Goal: Task Accomplishment & Management: Use online tool/utility

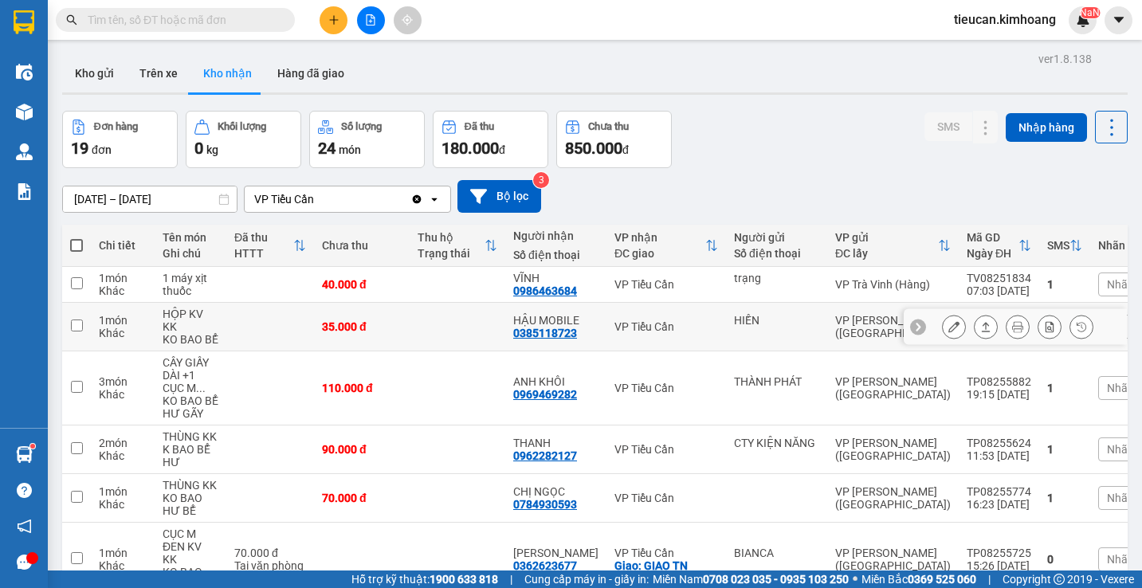
scroll to position [239, 0]
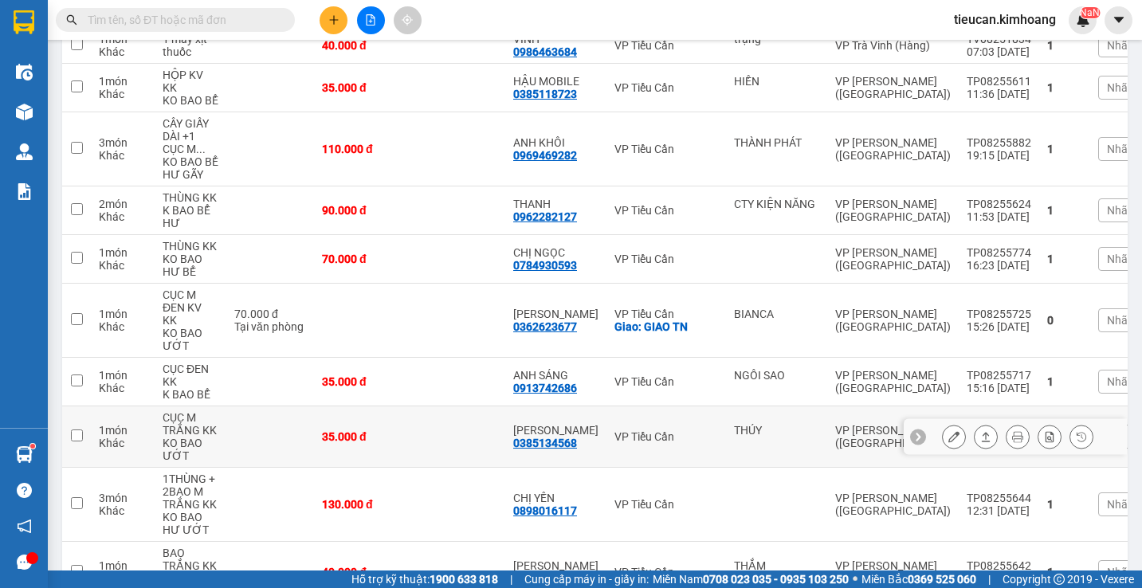
click at [949, 431] on icon at bounding box center [954, 436] width 11 height 11
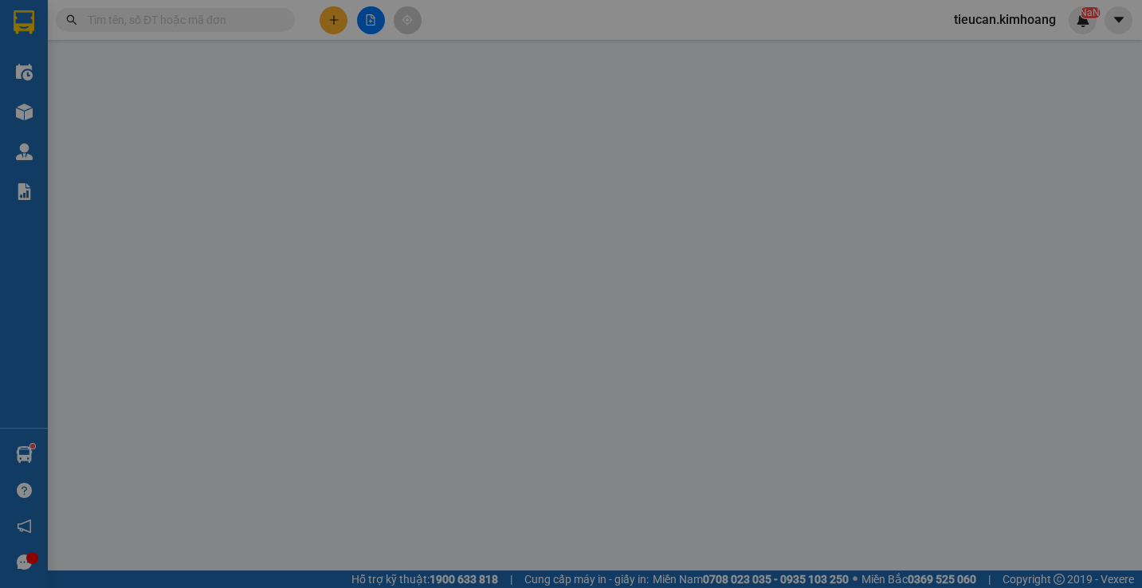
type input "THÚY"
type input "0385134568"
type input "[PERSON_NAME]"
type input "35.000"
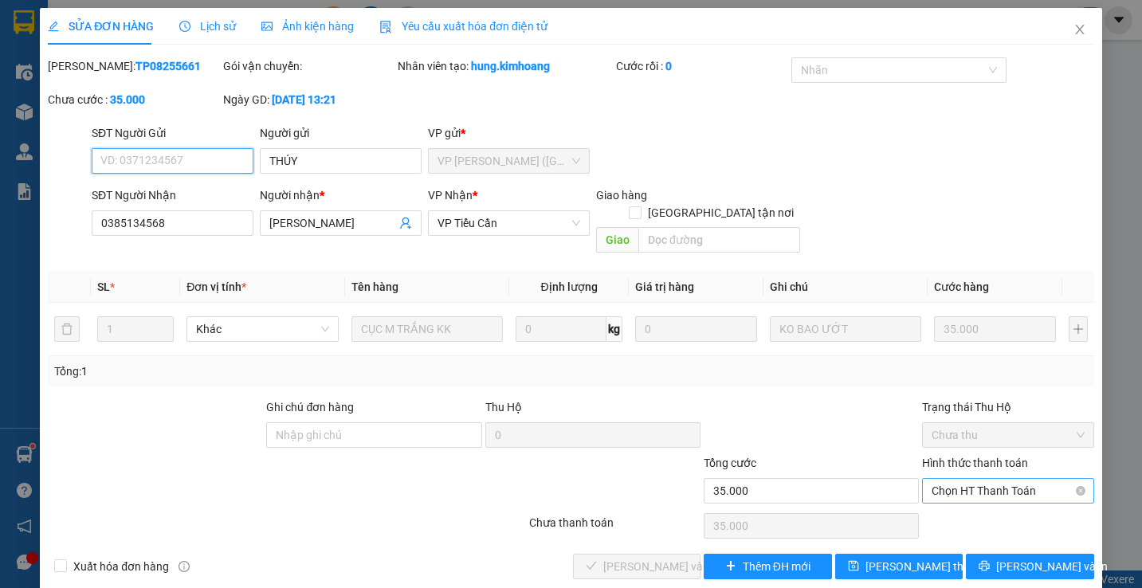
click at [973, 479] on span "Chọn HT Thanh Toán" at bounding box center [1008, 491] width 152 height 24
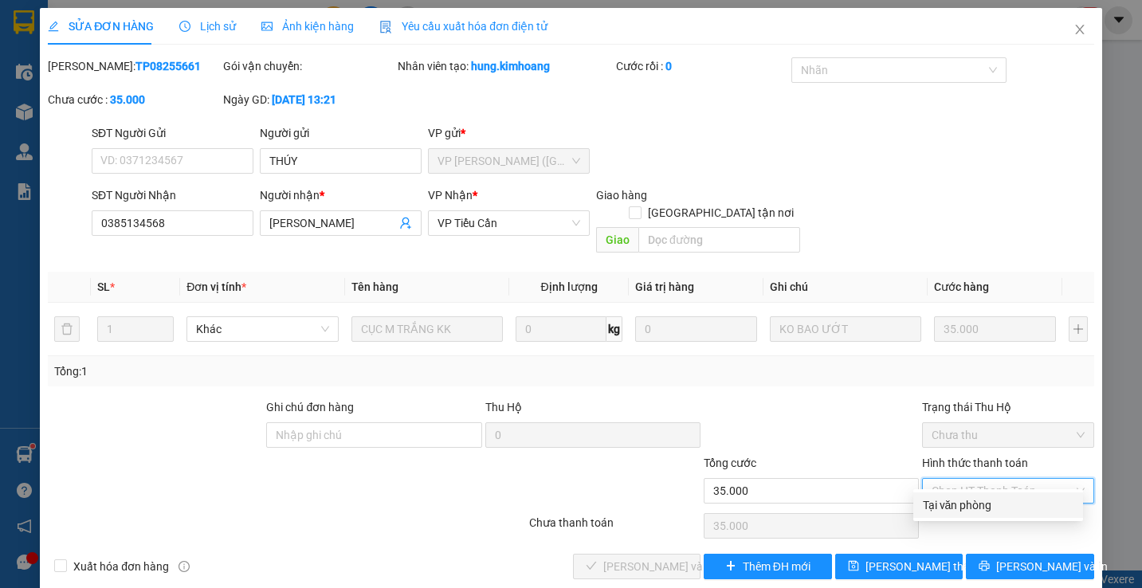
click at [969, 493] on div "Tại văn phòng" at bounding box center [999, 506] width 170 height 26
type input "0"
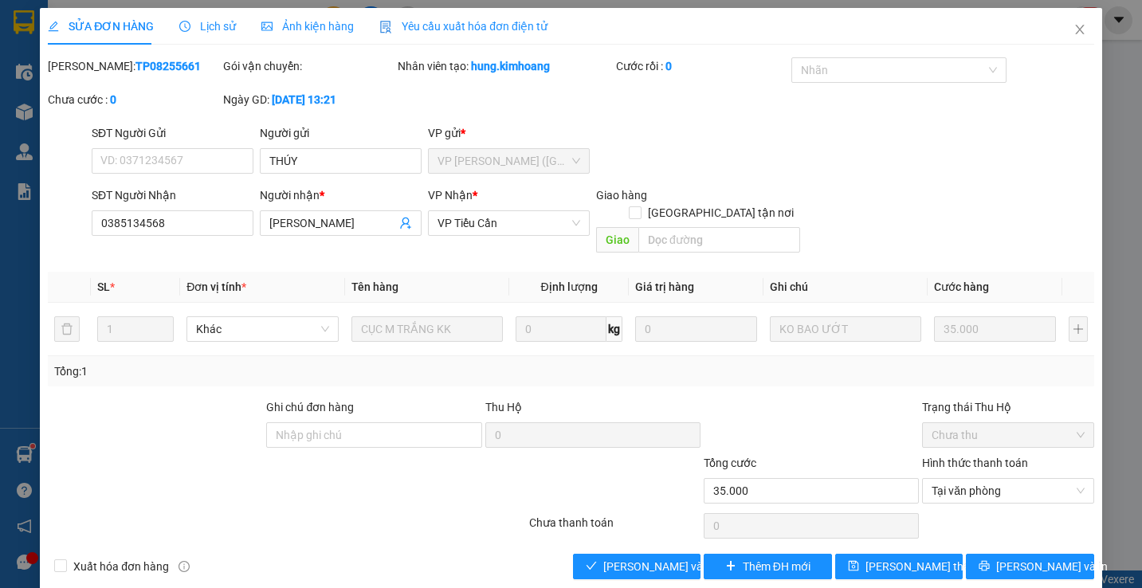
click at [629, 534] on div "Total Paid Fee 0 Total UnPaid Fee 35.000 Cash Collection Total Fee Mã ĐH: TP082…" at bounding box center [571, 318] width 1047 height 522
click at [661, 558] on span "[PERSON_NAME] và Giao hàng" at bounding box center [679, 567] width 153 height 18
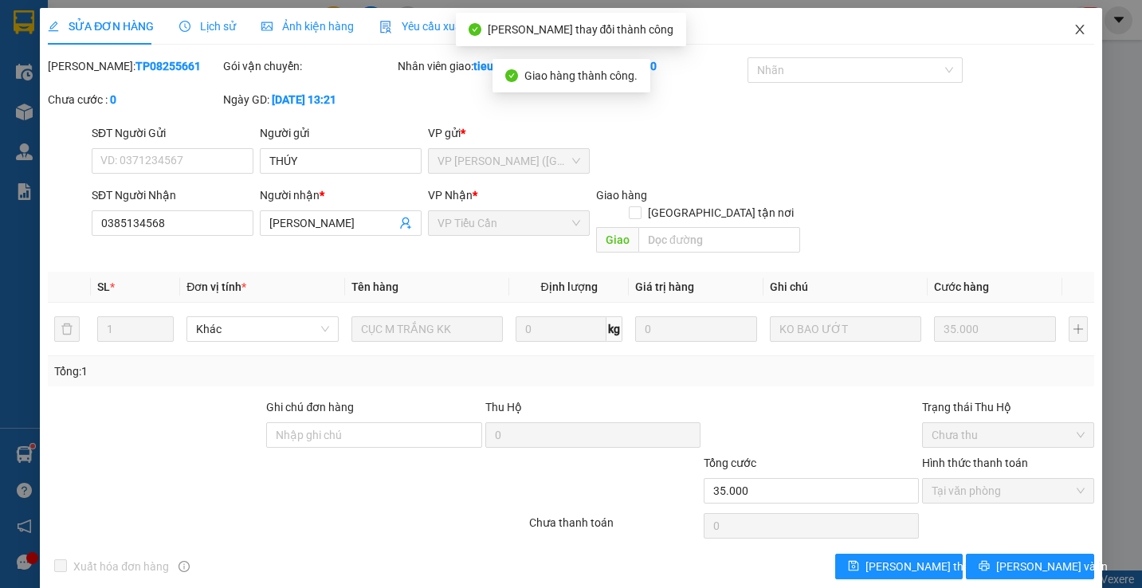
click at [1074, 28] on icon "close" at bounding box center [1080, 29] width 13 height 13
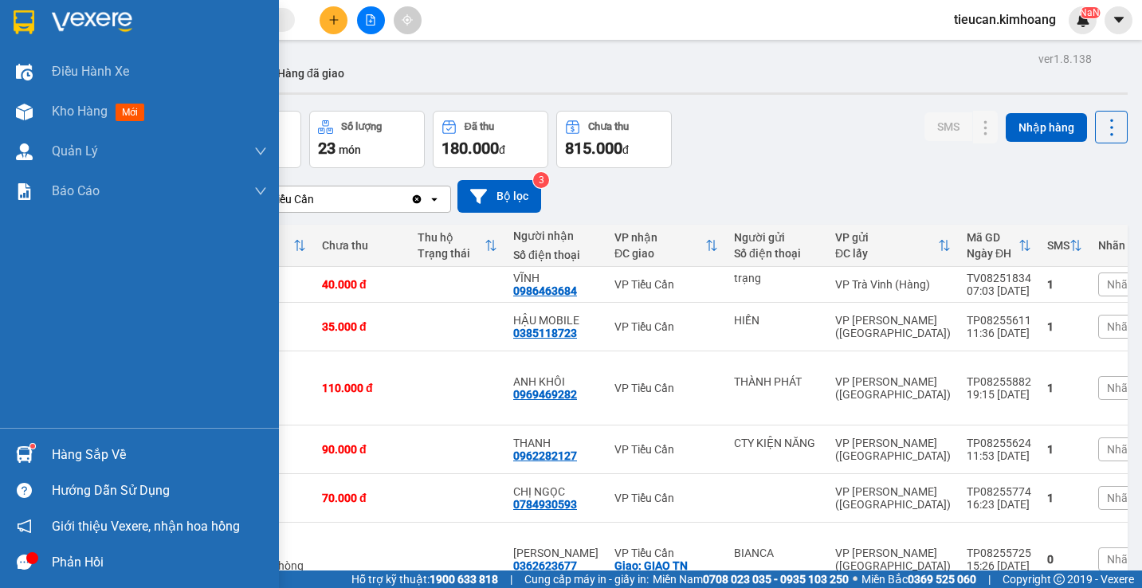
click at [61, 458] on div "Hàng sắp về" at bounding box center [159, 455] width 215 height 24
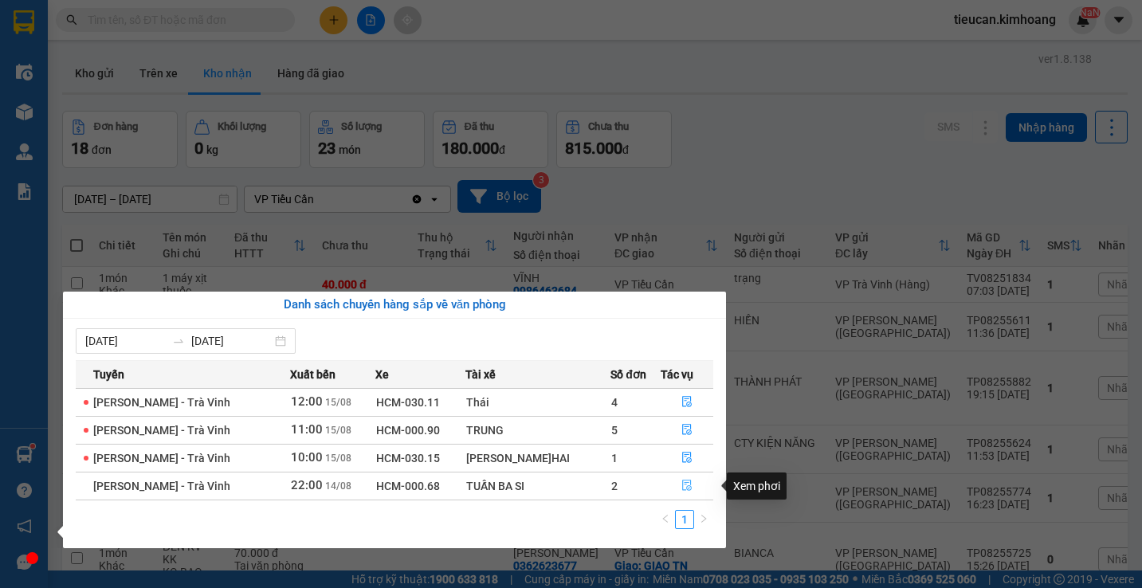
click at [682, 480] on icon "file-done" at bounding box center [687, 485] width 11 height 11
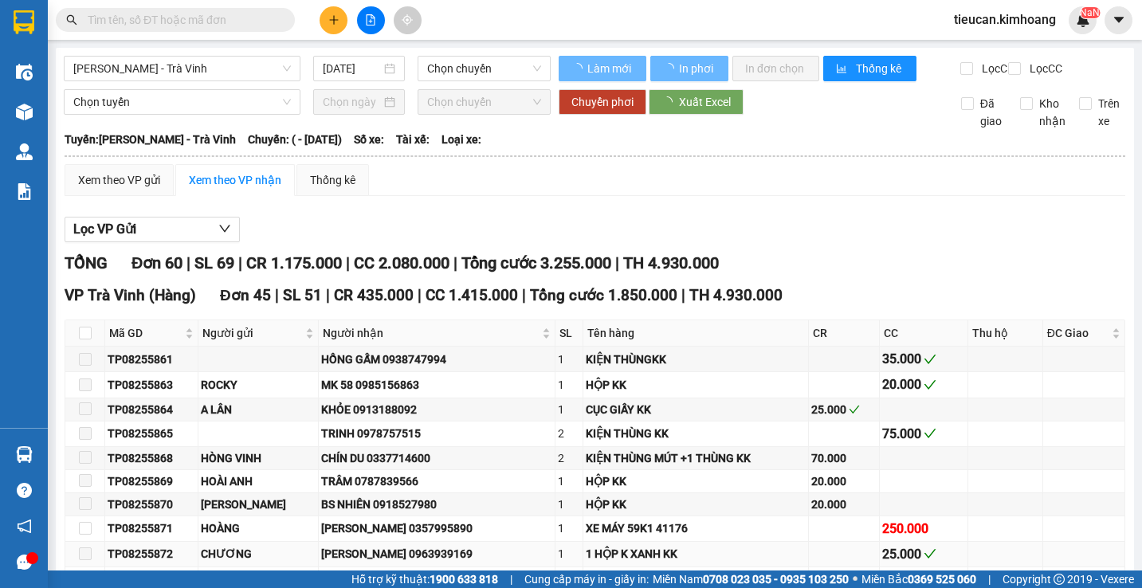
type input "[DATE]"
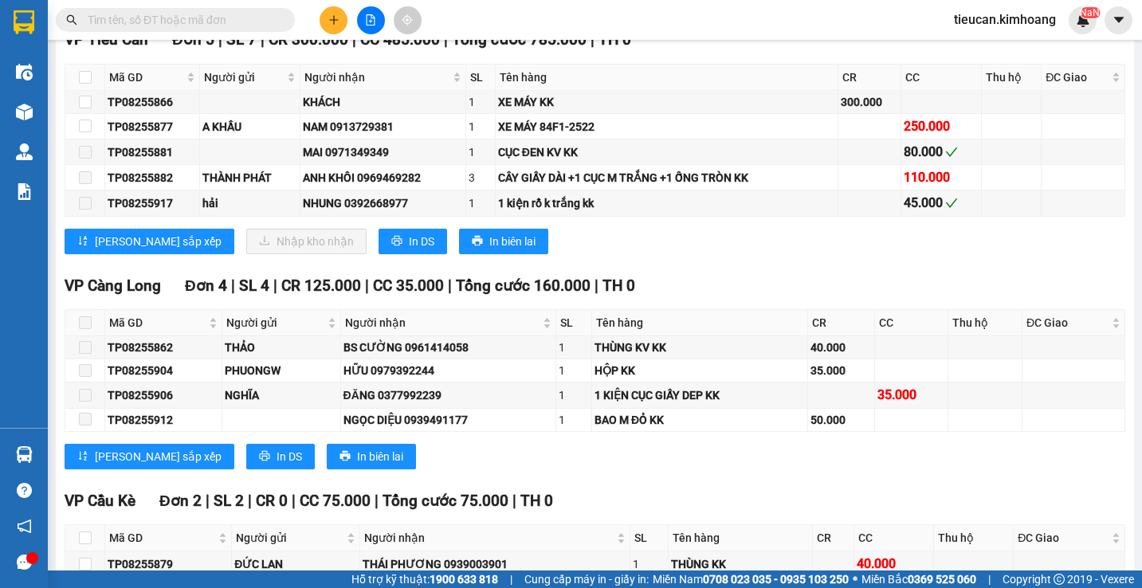
scroll to position [1554, 0]
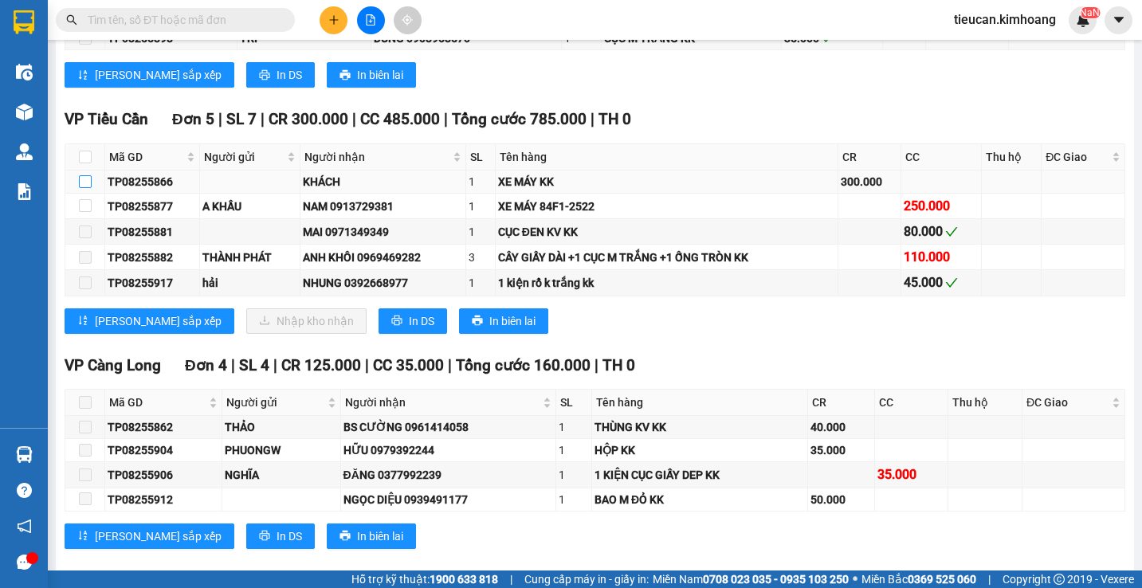
click at [79, 188] on input "checkbox" at bounding box center [85, 181] width 13 height 13
click at [81, 188] on input "checkbox" at bounding box center [85, 181] width 13 height 13
checkbox input "true"
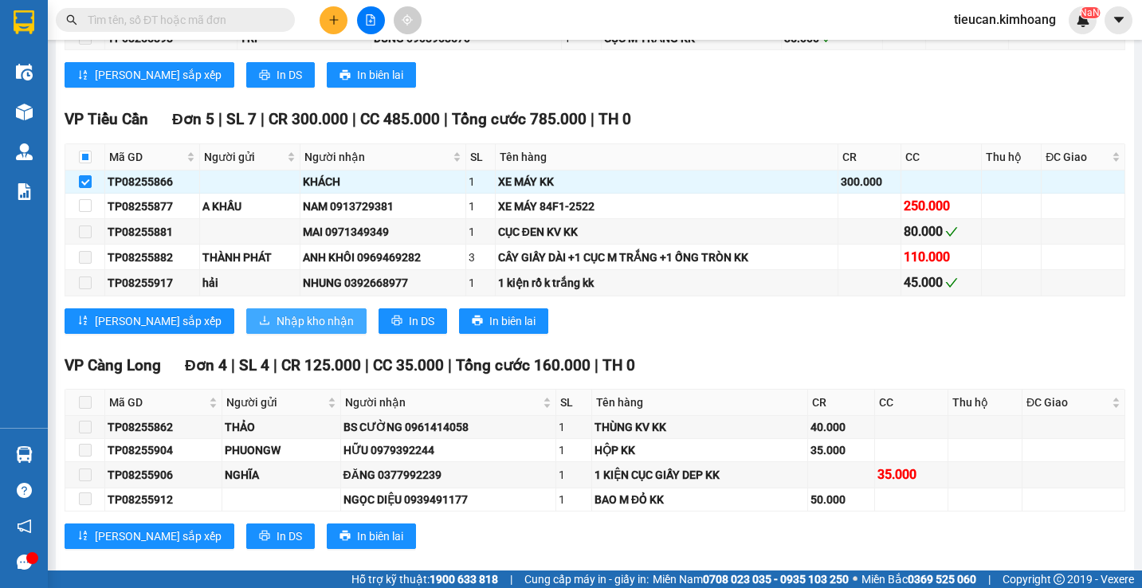
click at [277, 326] on span "Nhập kho nhận" at bounding box center [315, 321] width 77 height 18
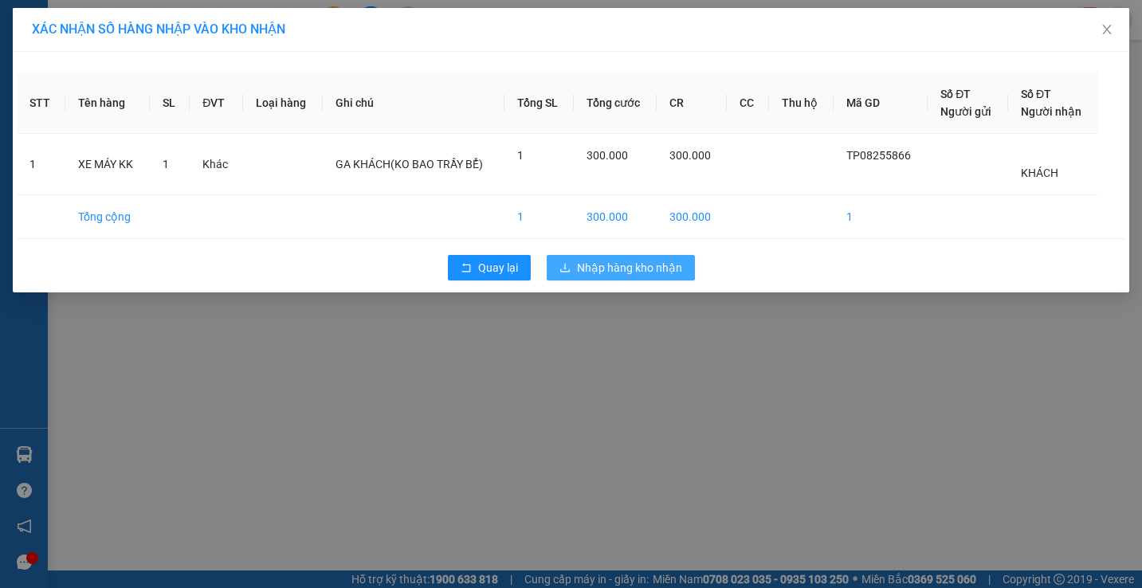
click at [561, 266] on icon "download" at bounding box center [565, 267] width 11 height 11
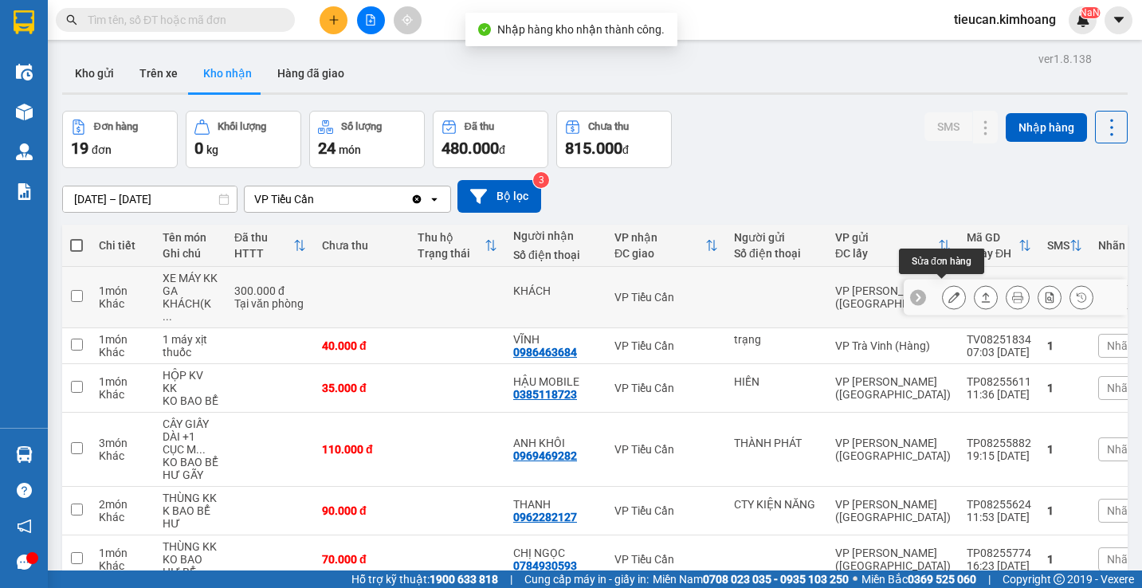
click at [949, 292] on icon at bounding box center [954, 297] width 11 height 11
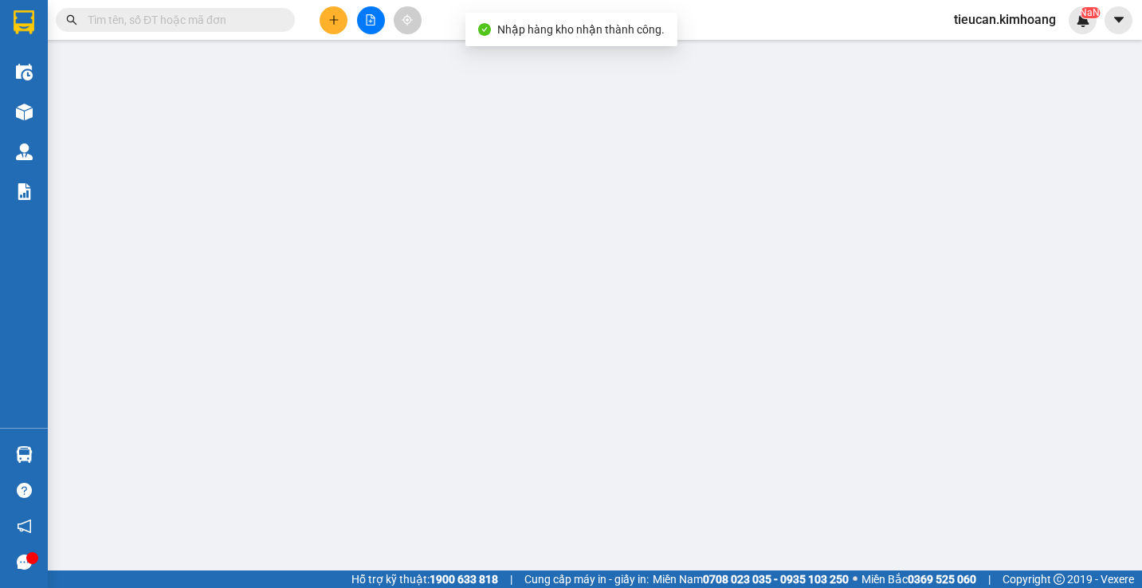
type input "KHÁCH"
type input "300.000"
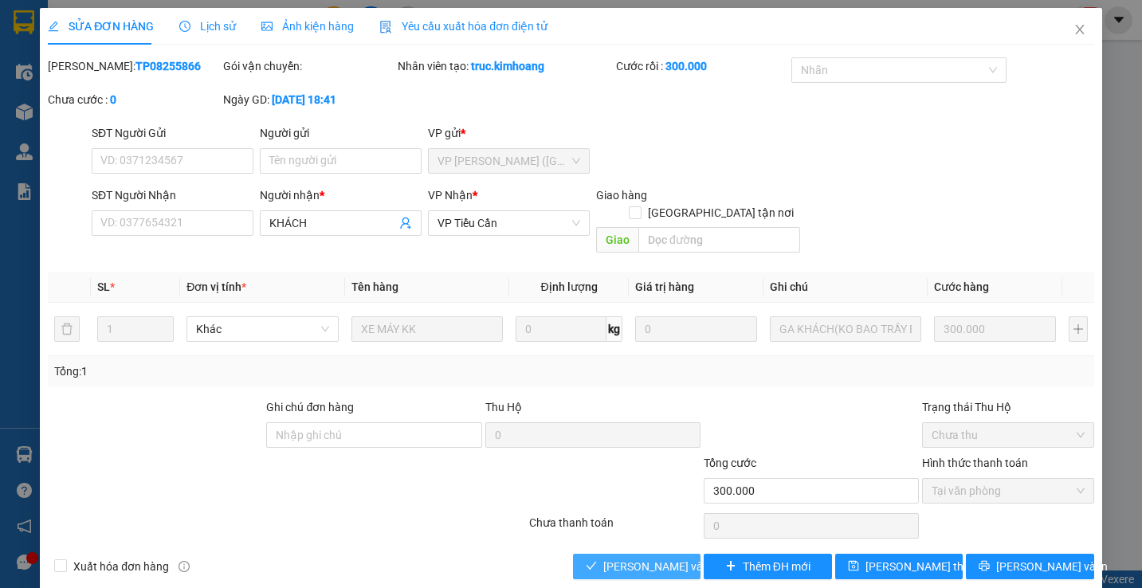
click at [633, 558] on span "[PERSON_NAME] và Giao hàng" at bounding box center [679, 567] width 153 height 18
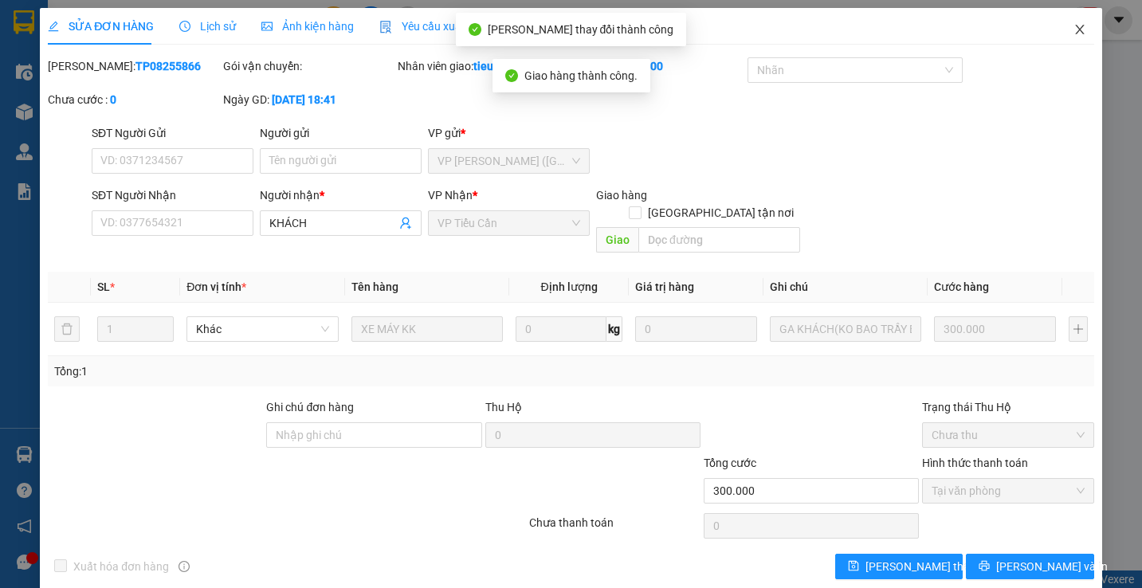
click at [1074, 27] on icon "close" at bounding box center [1080, 29] width 13 height 13
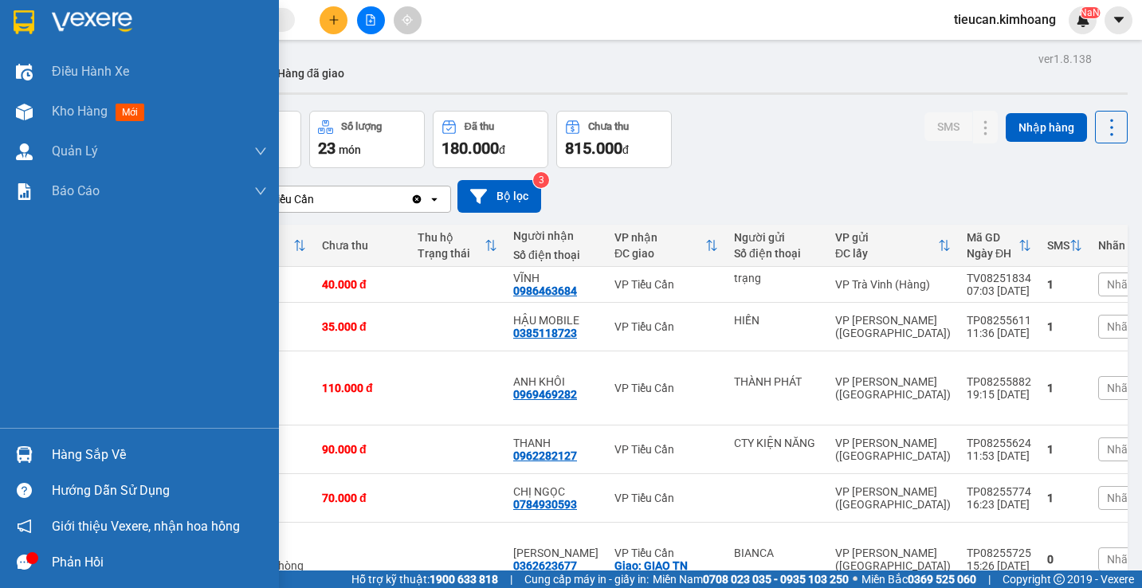
click at [82, 451] on div "Hàng sắp về" at bounding box center [159, 455] width 215 height 24
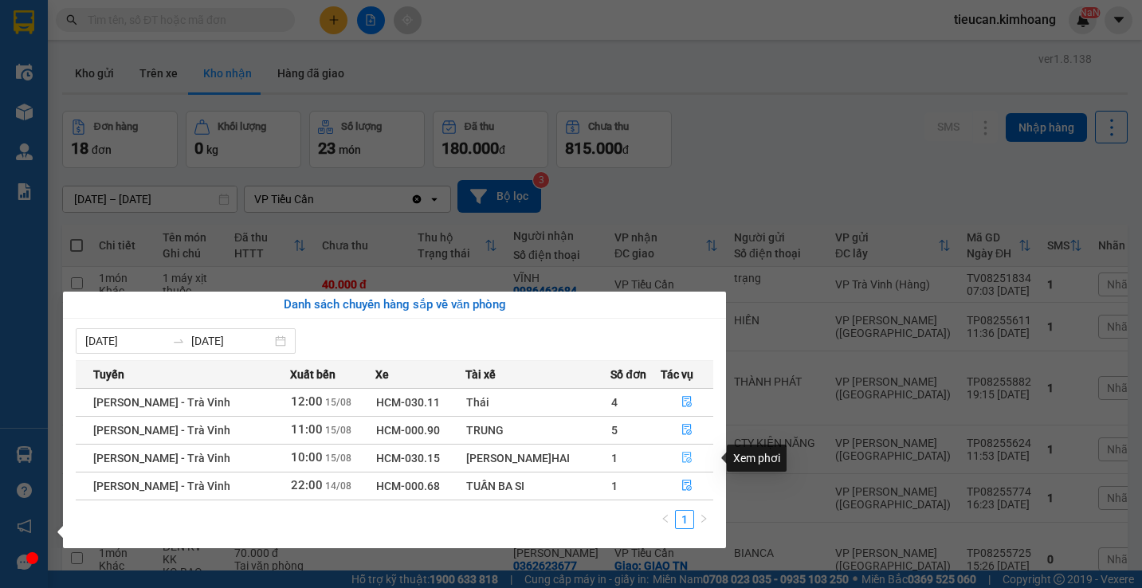
click at [684, 454] on icon "file-done" at bounding box center [687, 457] width 11 height 11
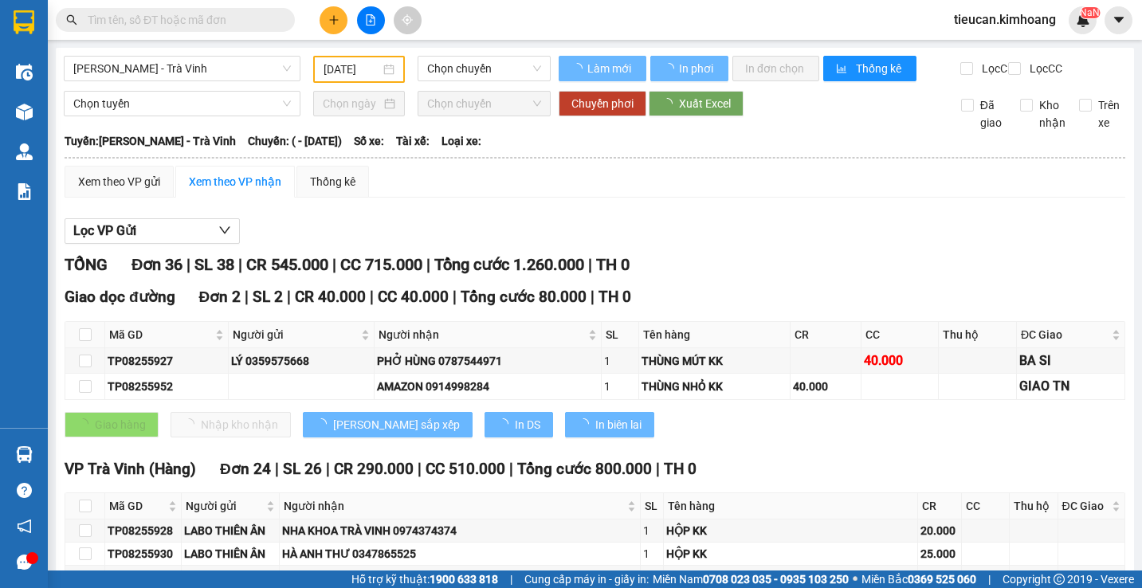
type input "[DATE]"
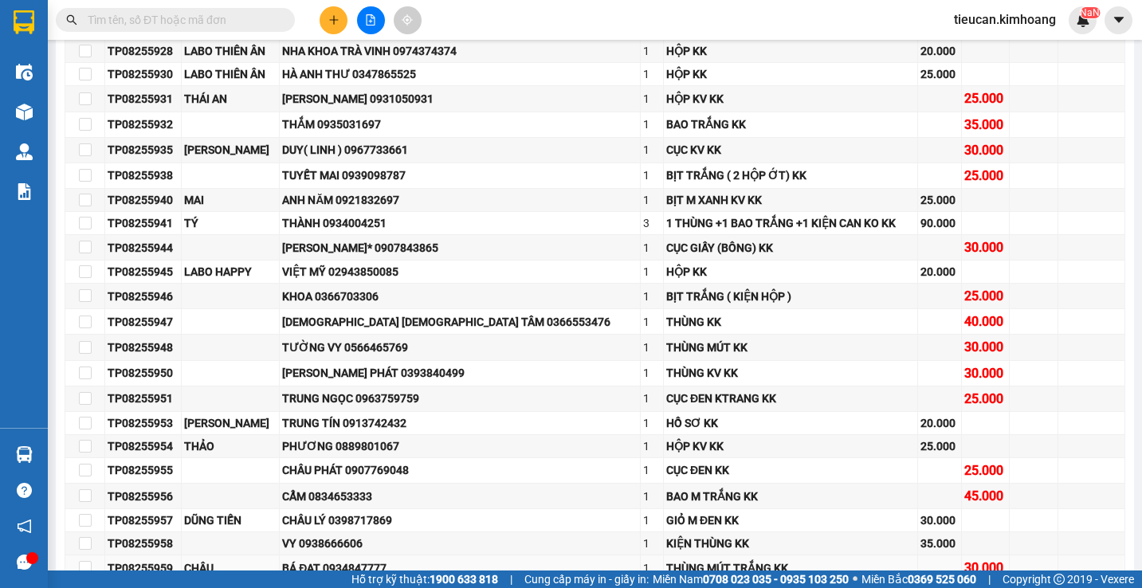
scroll to position [957, 0]
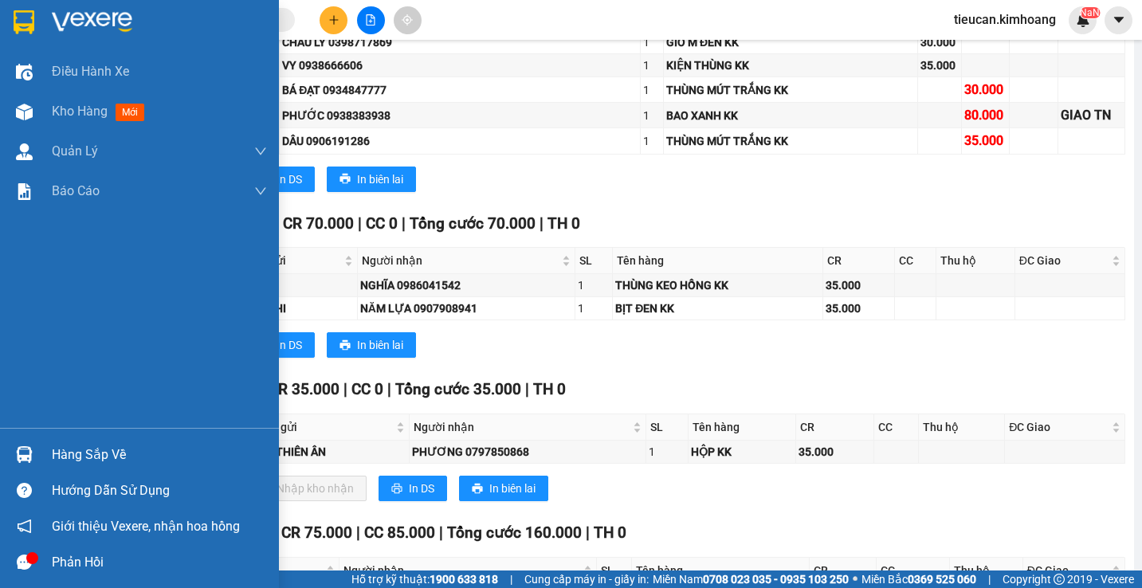
click at [73, 446] on div "Hàng sắp về" at bounding box center [159, 455] width 215 height 24
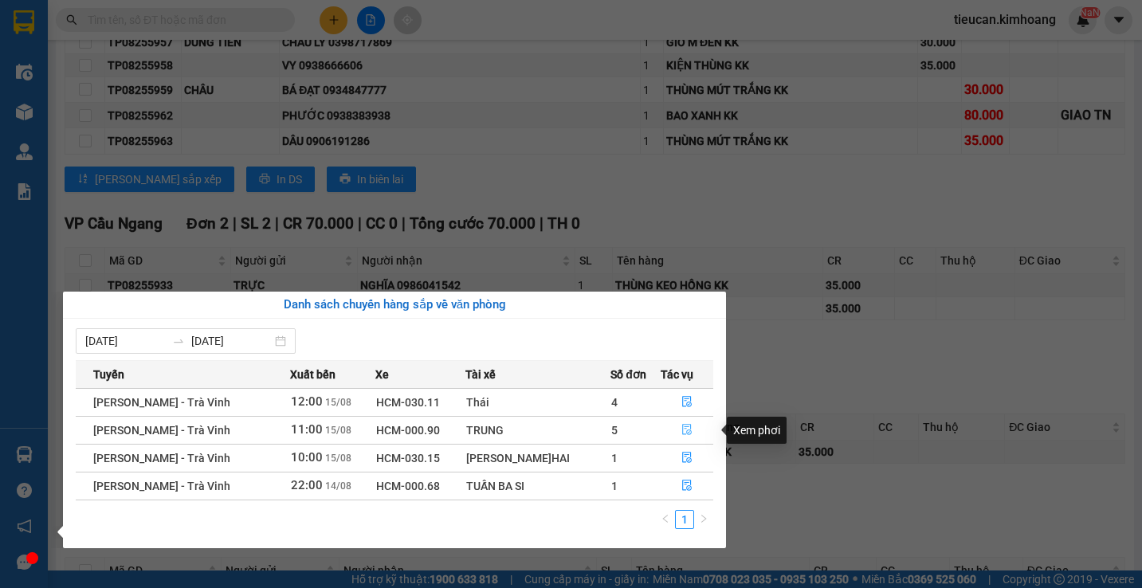
click at [687, 427] on icon "file-done" at bounding box center [687, 430] width 10 height 11
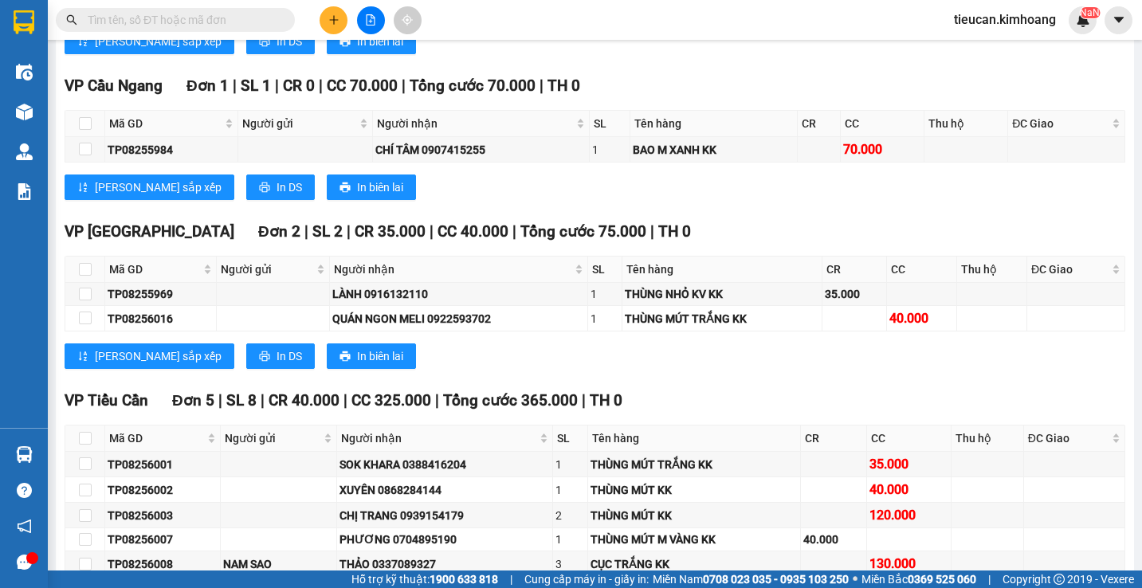
scroll to position [1435, 0]
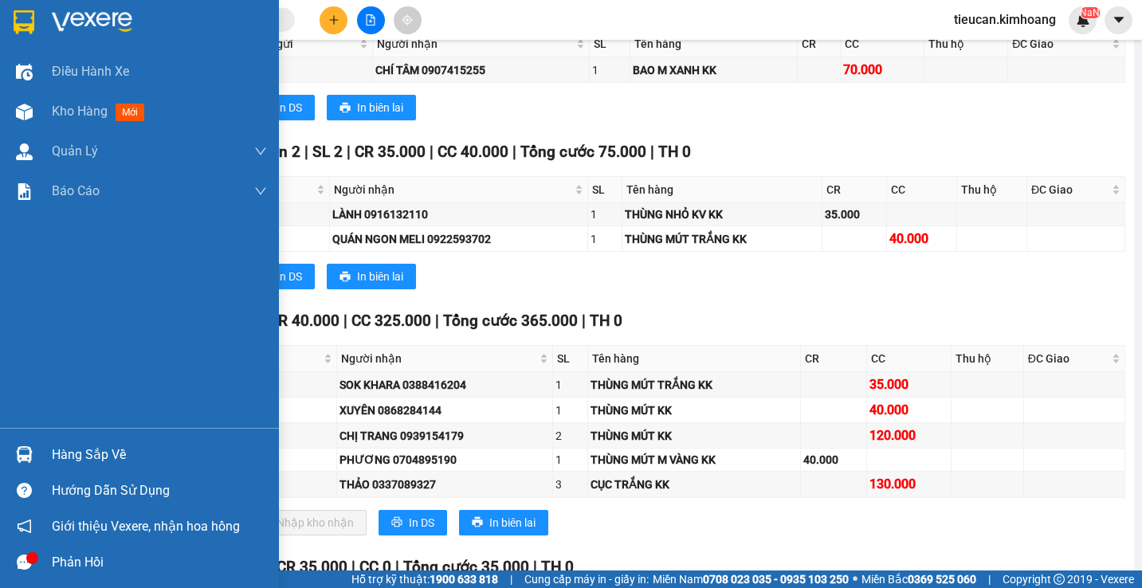
click at [78, 455] on div "Hàng sắp về" at bounding box center [159, 455] width 215 height 24
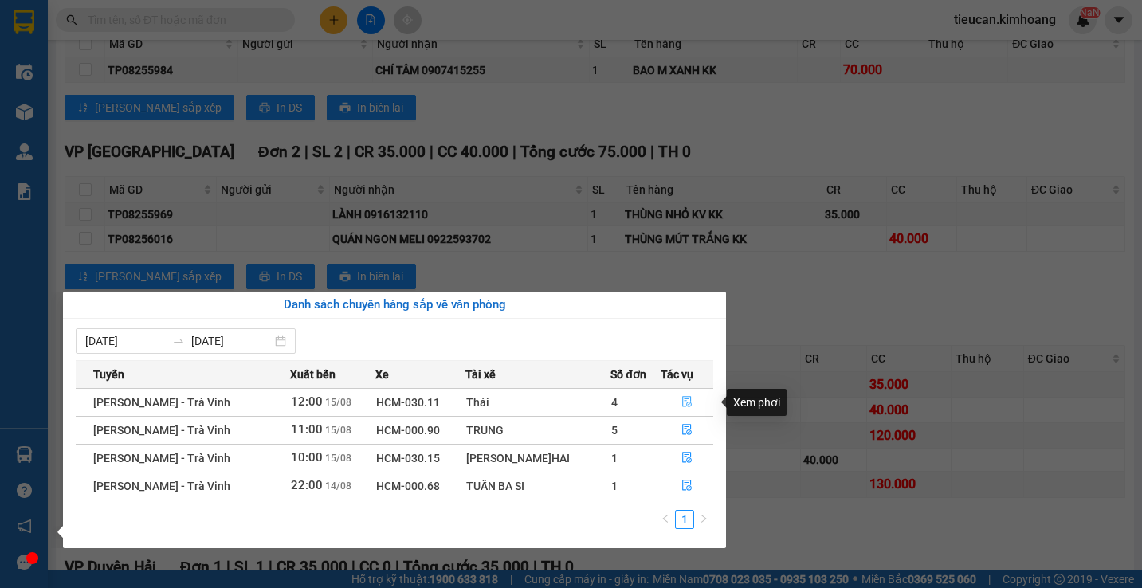
click at [682, 402] on icon "file-done" at bounding box center [687, 401] width 11 height 11
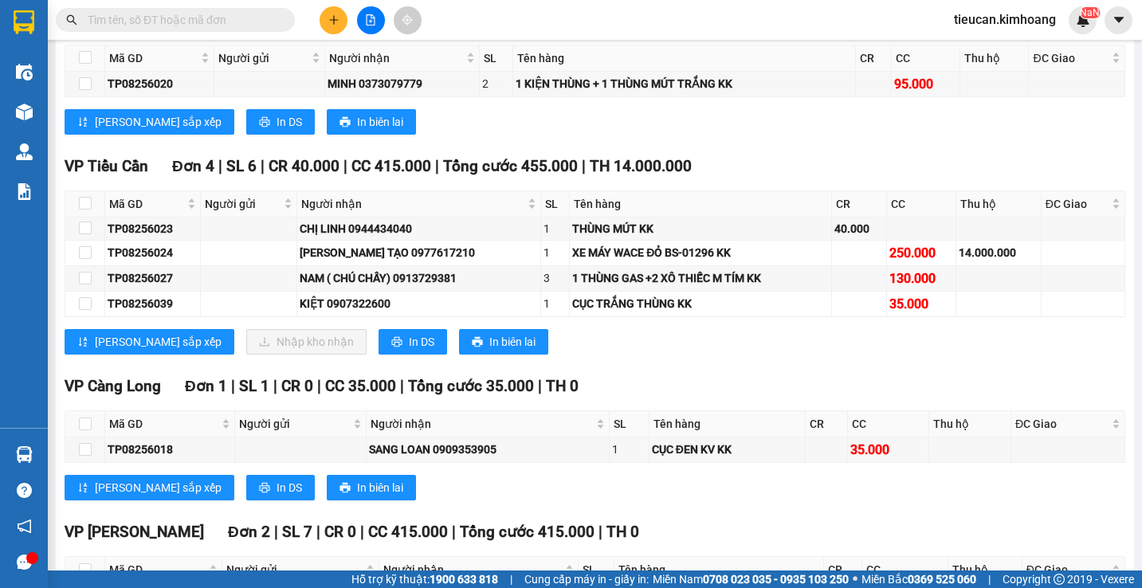
scroll to position [847, 0]
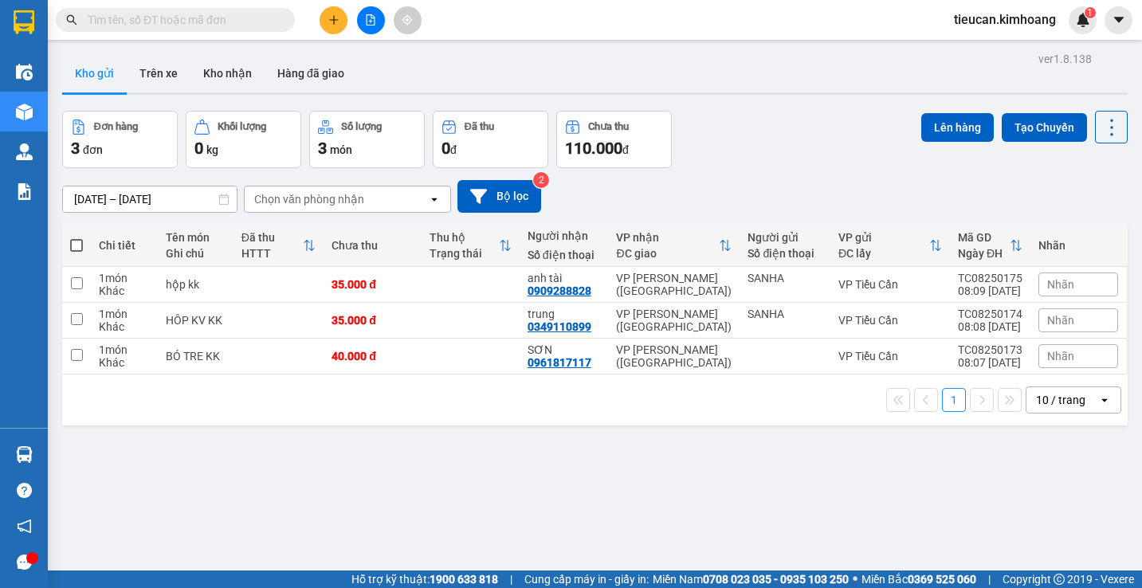
click at [75, 244] on span at bounding box center [76, 245] width 13 height 13
click at [77, 238] on input "checkbox" at bounding box center [77, 238] width 0 height 0
checkbox input "true"
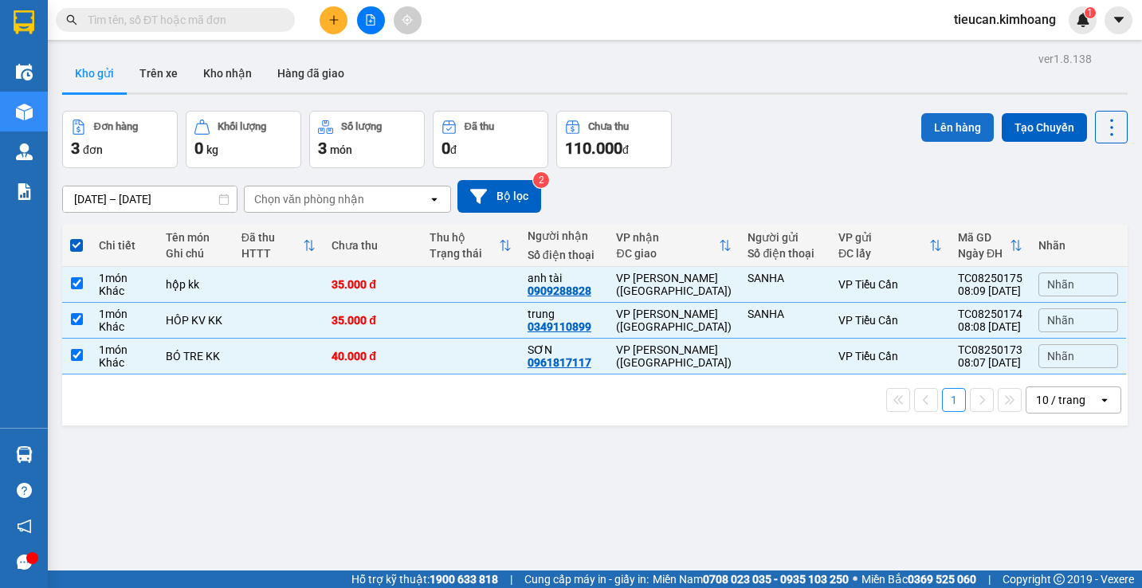
click at [929, 125] on button "Lên hàng" at bounding box center [957, 127] width 73 height 29
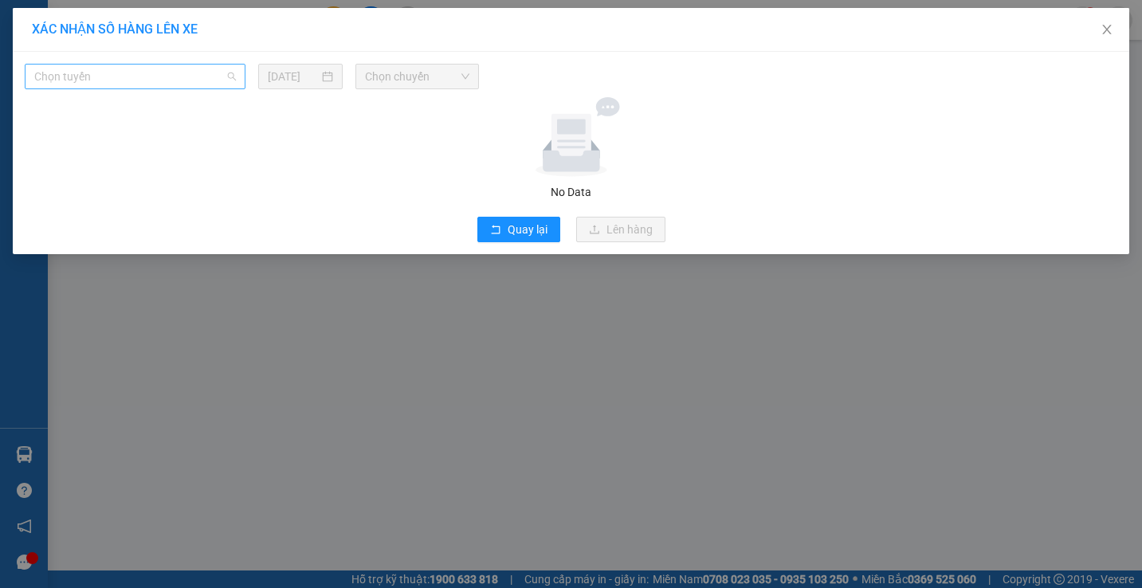
click at [213, 71] on span "Chọn tuyến" at bounding box center [135, 77] width 202 height 24
click at [1108, 25] on icon "close" at bounding box center [1107, 29] width 13 height 13
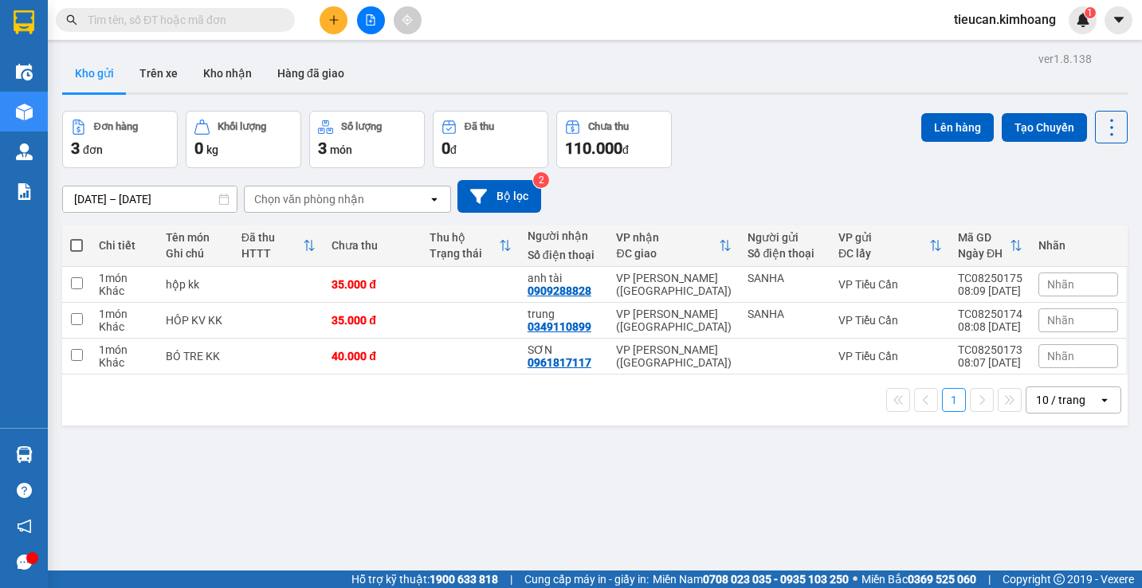
click at [77, 243] on span at bounding box center [76, 245] width 13 height 13
click at [77, 238] on input "checkbox" at bounding box center [77, 238] width 0 height 0
checkbox input "true"
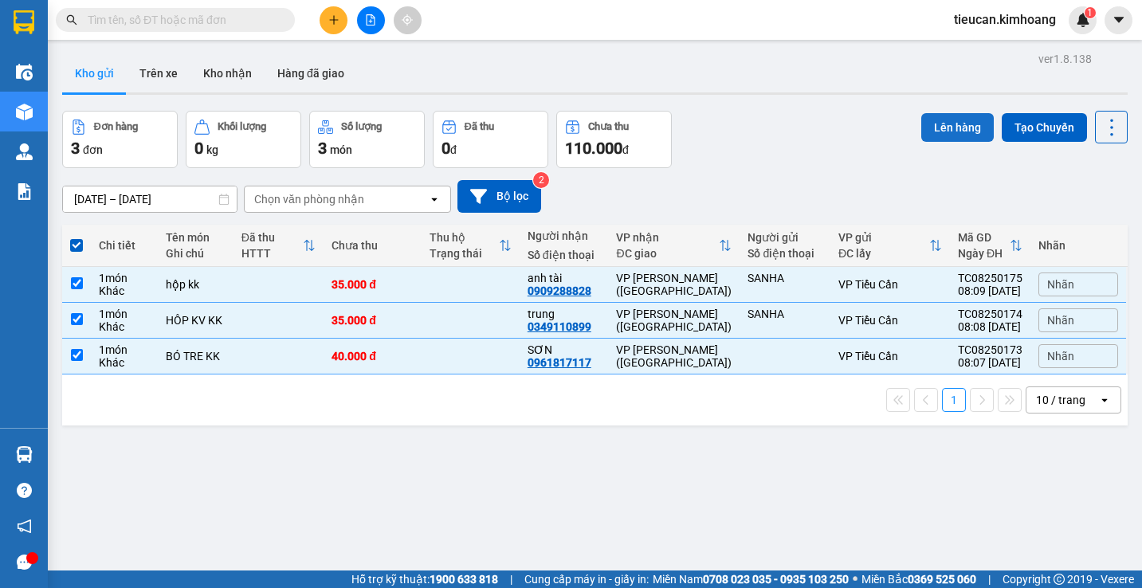
click at [930, 134] on button "Lên hàng" at bounding box center [957, 127] width 73 height 29
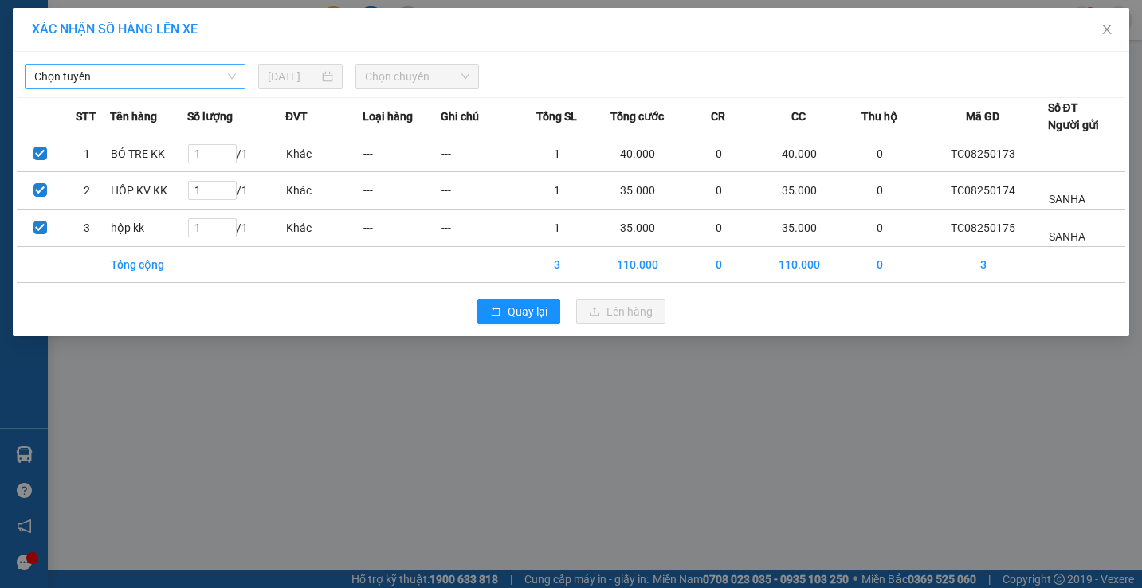
click at [190, 78] on span "Chọn tuyến" at bounding box center [135, 77] width 202 height 24
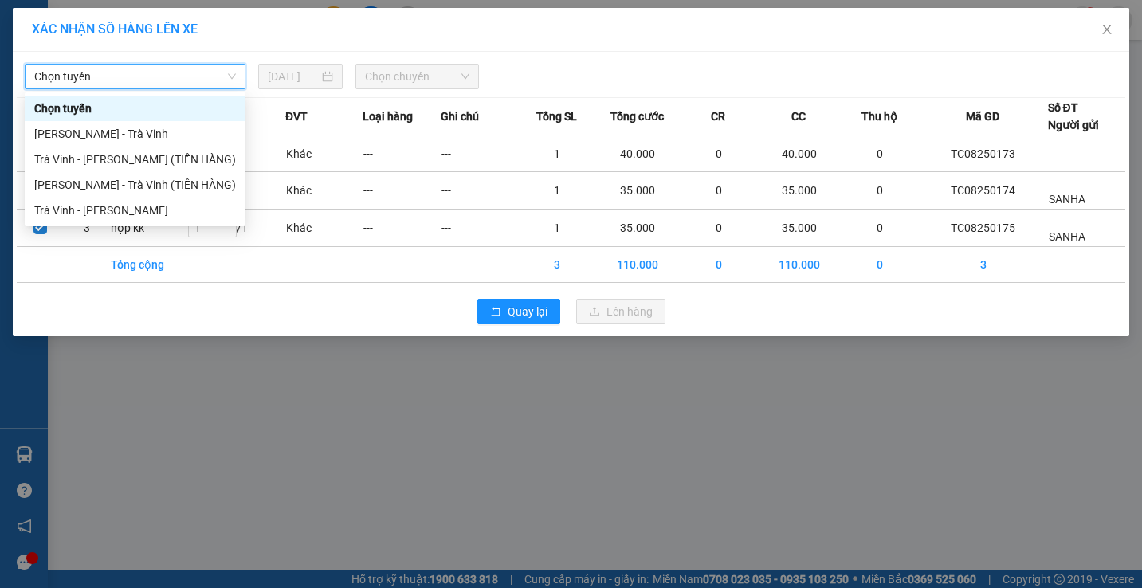
click at [190, 78] on span "Chọn tuyến" at bounding box center [135, 77] width 202 height 24
click at [190, 81] on span "Chọn tuyến" at bounding box center [135, 77] width 202 height 24
click at [167, 221] on div "Trà Vinh - Hồ Chí Minh" at bounding box center [135, 211] width 221 height 26
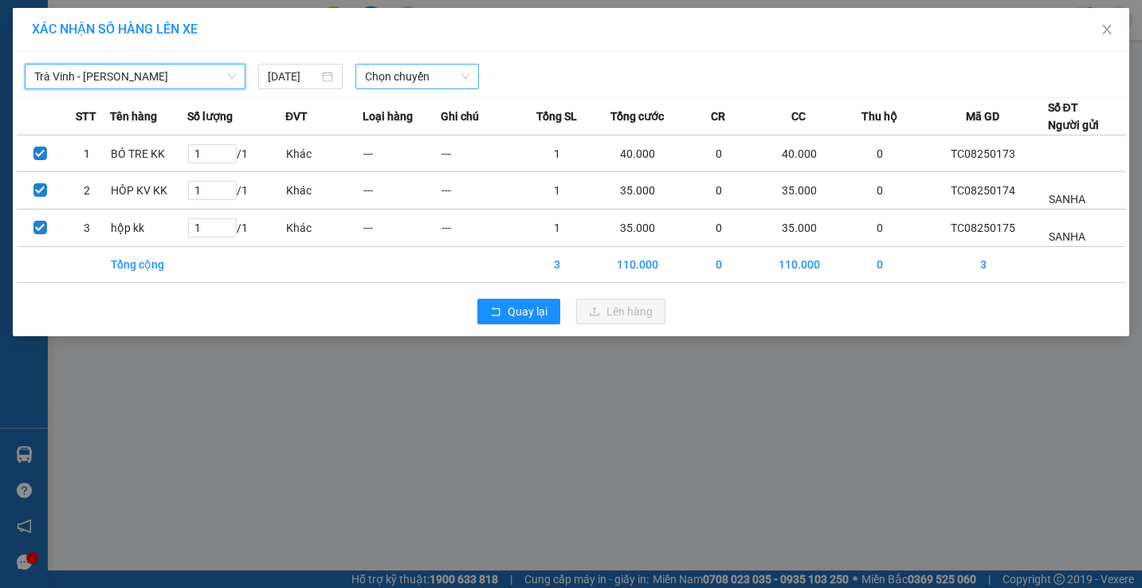
click at [391, 77] on span "Chọn chuyến" at bounding box center [417, 77] width 104 height 24
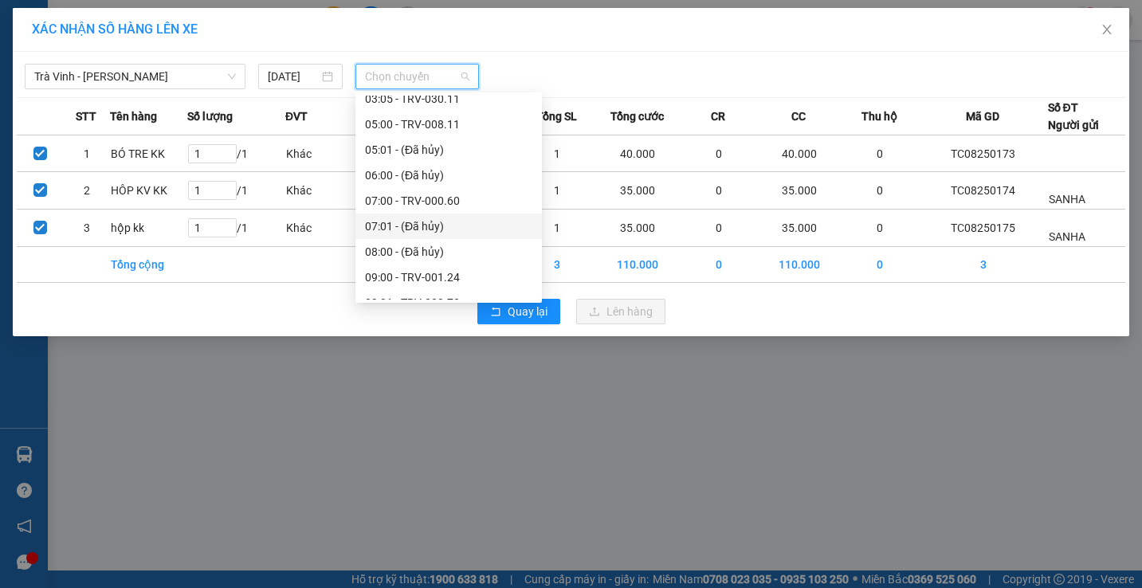
scroll to position [399, 0]
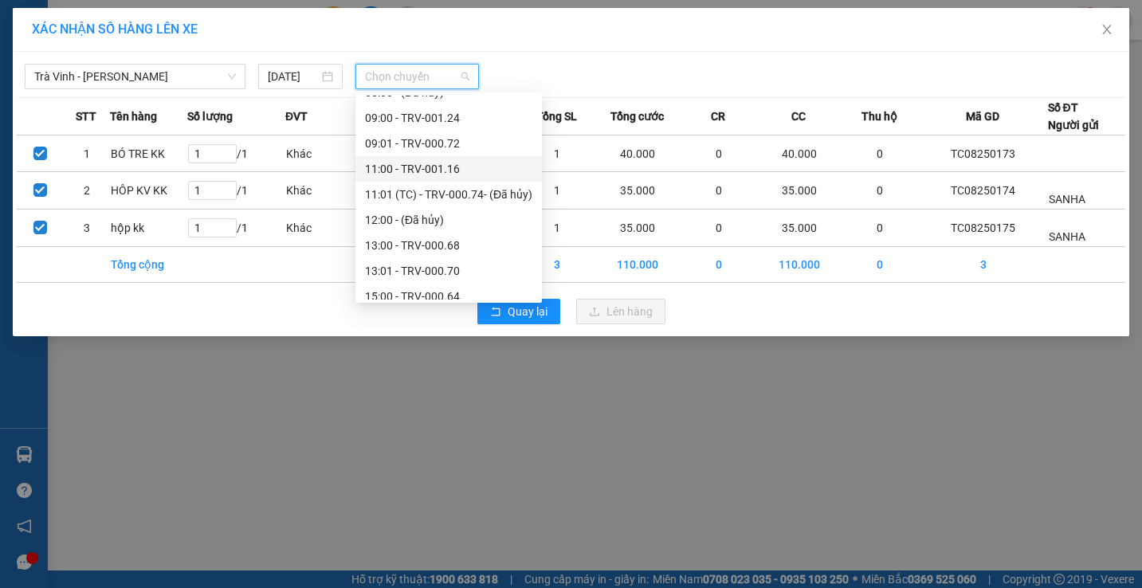
click at [415, 167] on div "11:00 - TRV-001.16" at bounding box center [448, 169] width 167 height 18
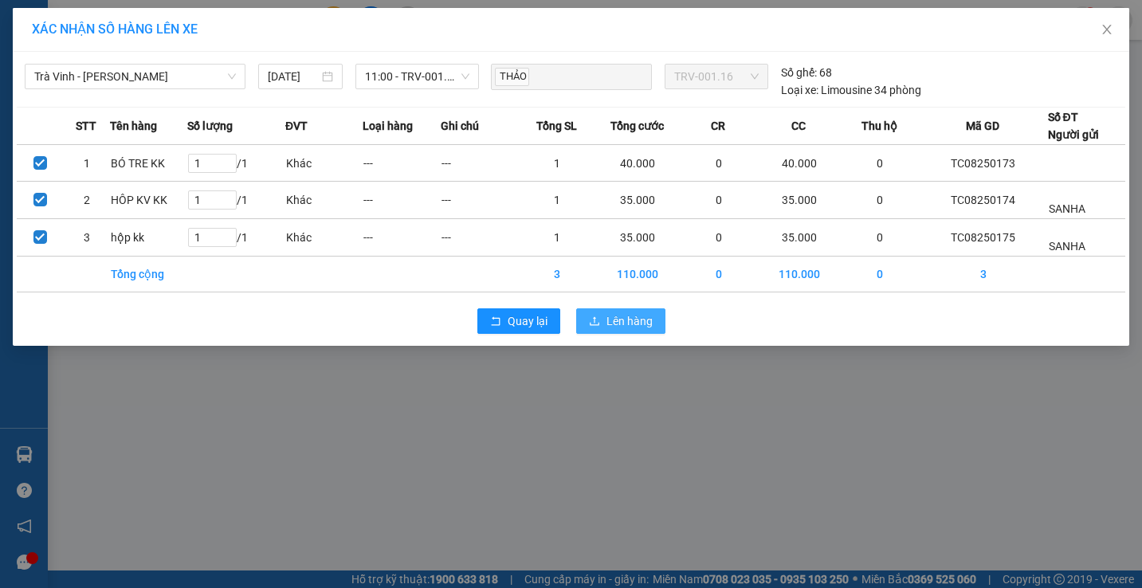
click at [599, 331] on button "Lên hàng" at bounding box center [620, 321] width 89 height 26
